Goal: Find specific page/section: Find specific page/section

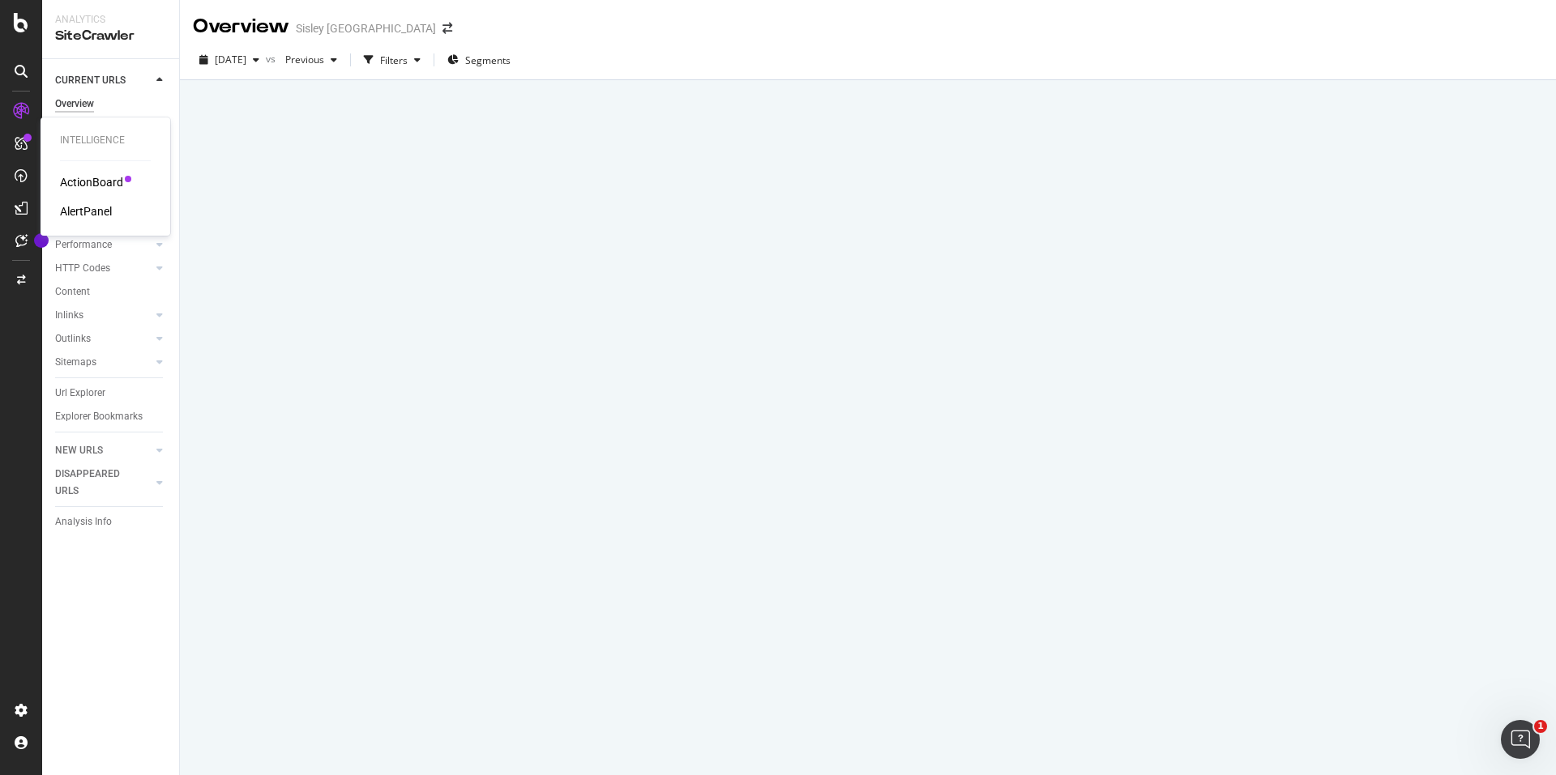
click at [83, 181] on div "ActionBoard" at bounding box center [91, 182] width 63 height 16
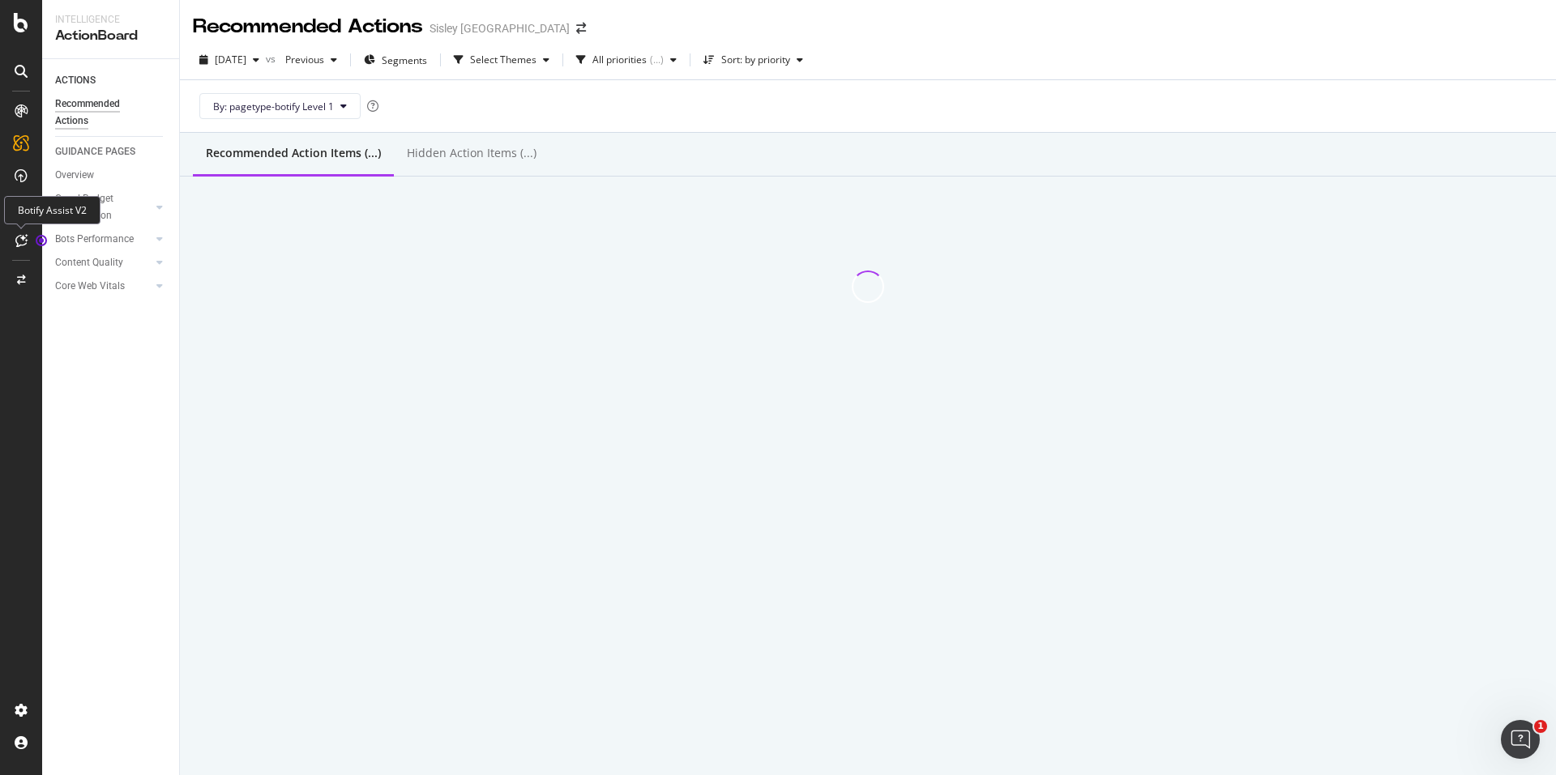
click at [23, 239] on icon at bounding box center [21, 240] width 12 height 13
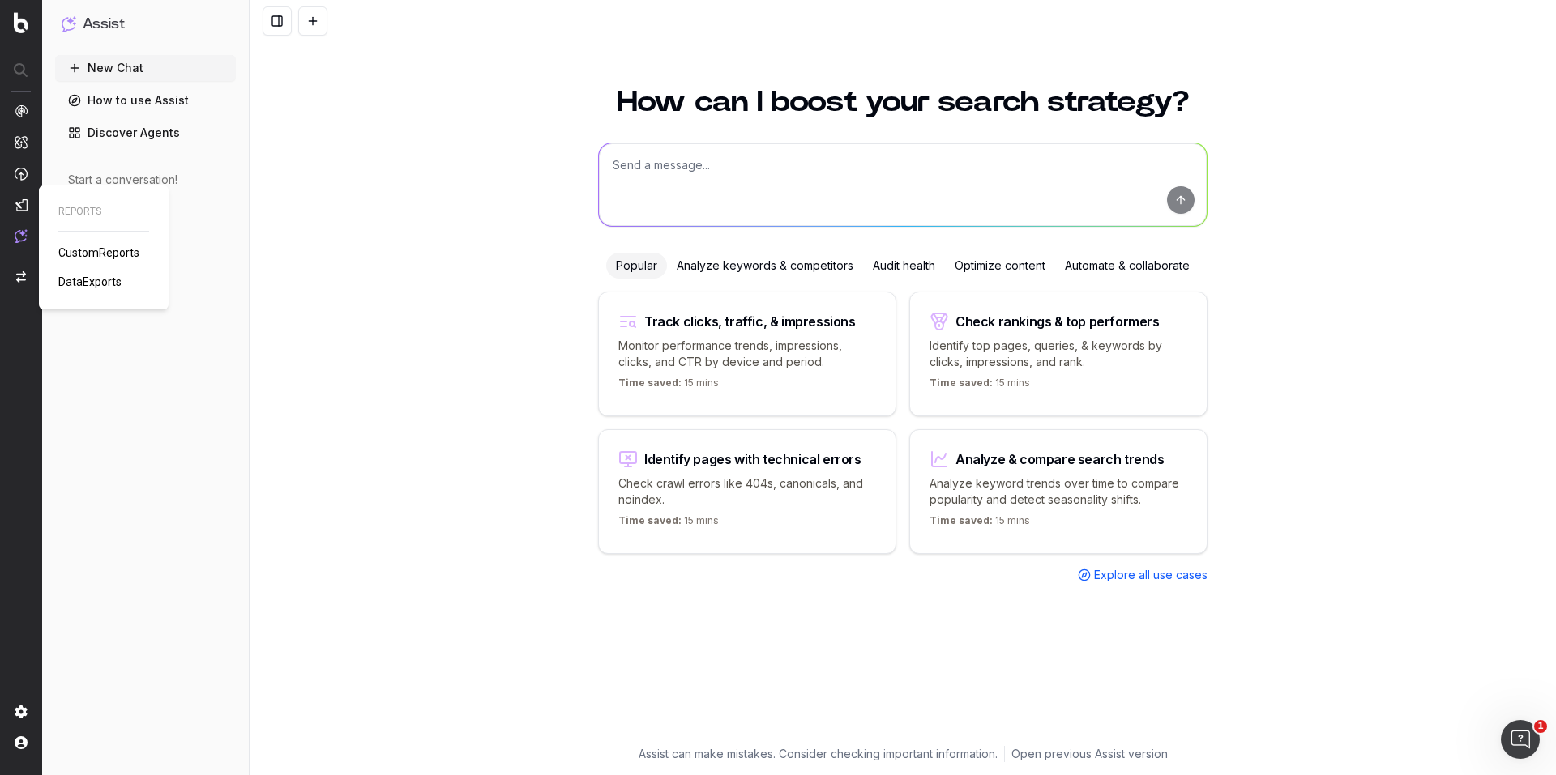
click at [21, 207] on img at bounding box center [21, 204] width 13 height 13
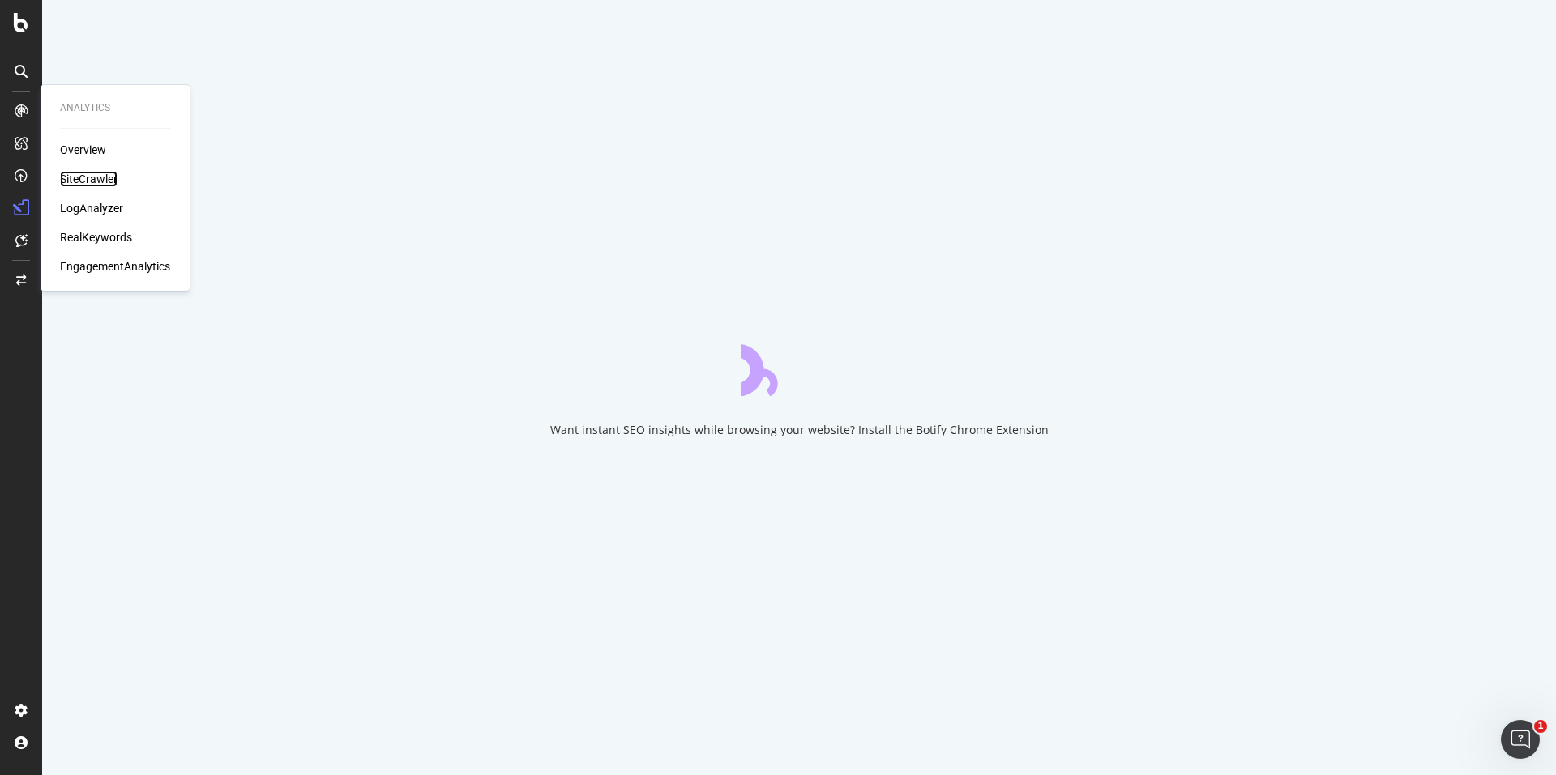
click at [81, 177] on div "SiteCrawler" at bounding box center [89, 179] width 58 height 16
